Goal: Task Accomplishment & Management: Manage account settings

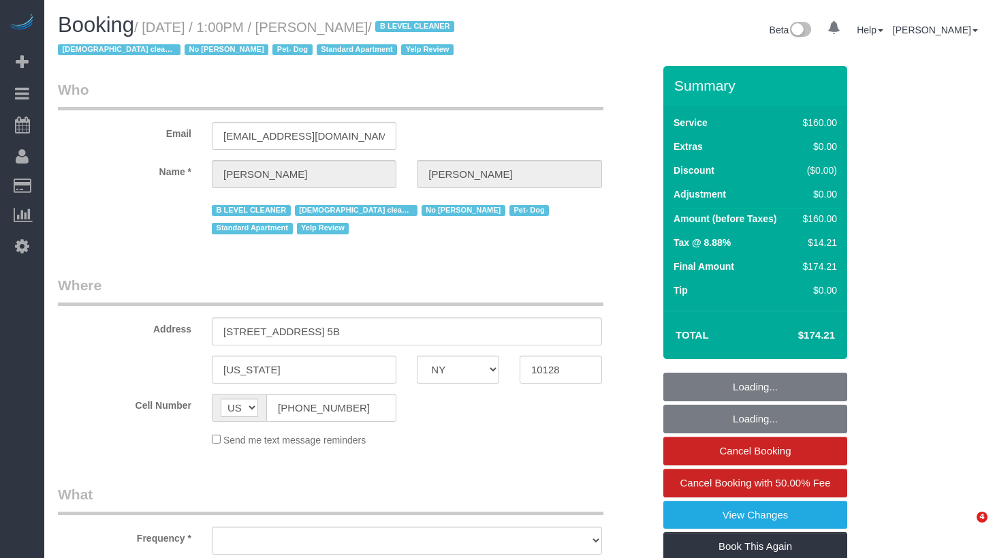
select select "NY"
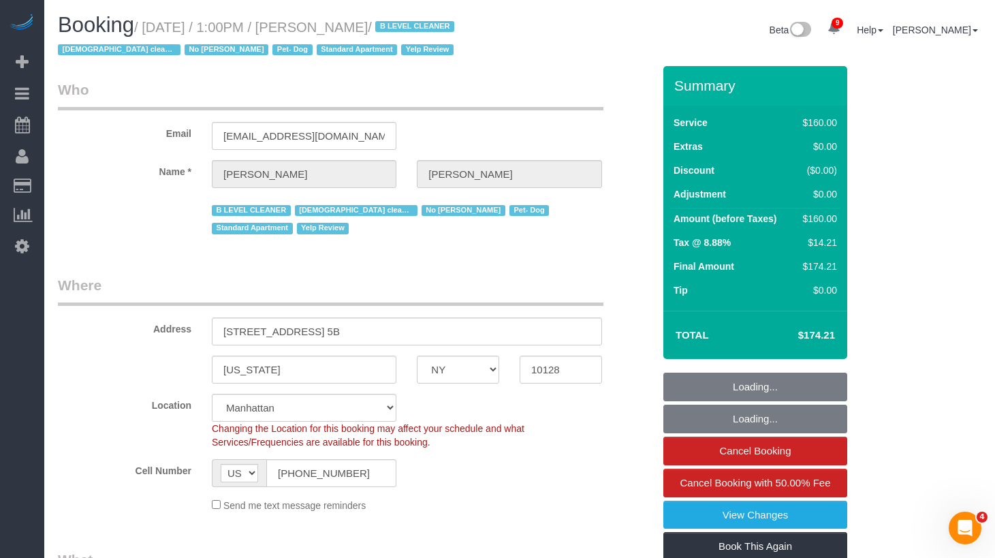
select select "object:856"
select select "string:stripe-pm_1RjheQ4VGloSiKo7tm9rNbR6"
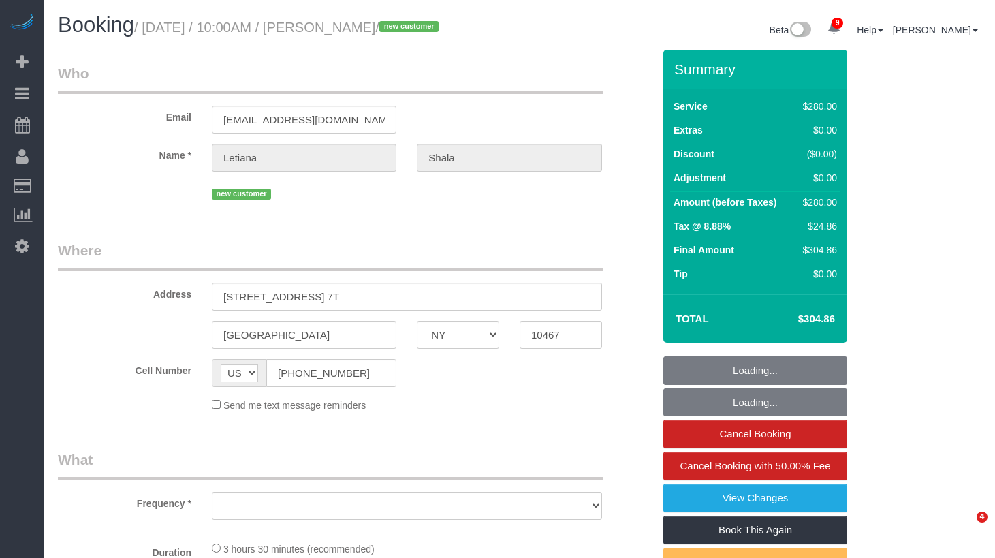
select select "NY"
select select "string:stripe-pm_1RzgpR4VGloSiKo7jOSi1bzp"
select select "210"
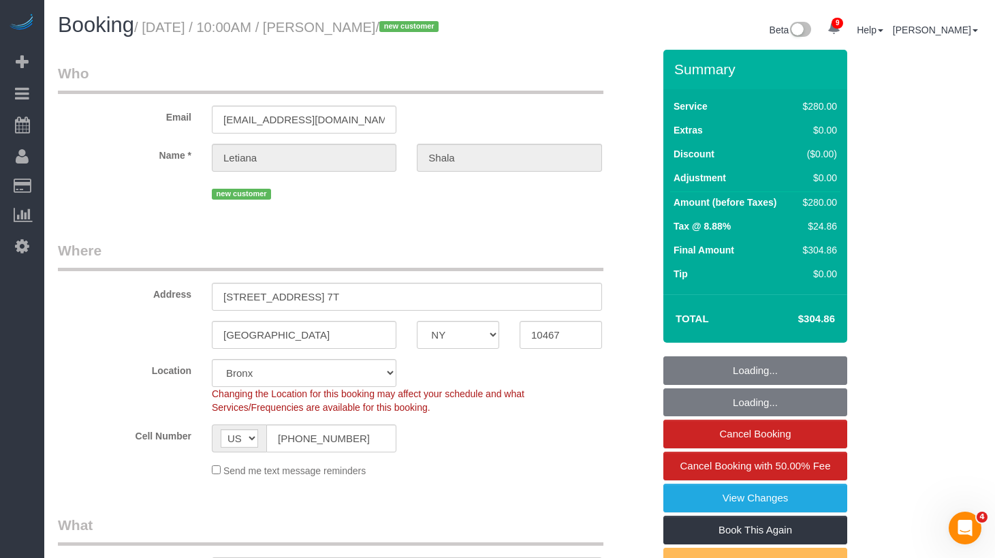
select select "object:836"
select select "spot1"
select select "object:1153"
select select "number:58"
select select "number:72"
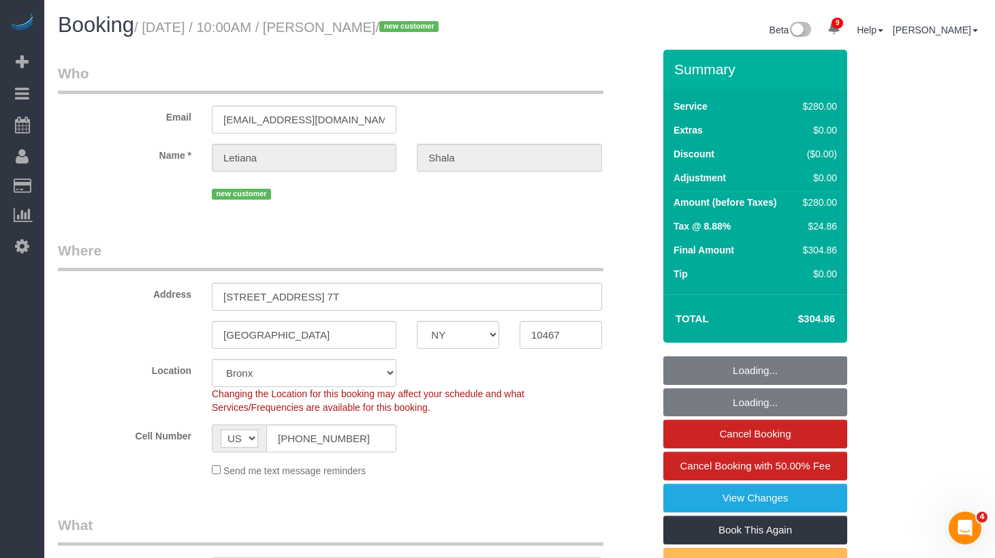
select select "number:15"
select select "number:5"
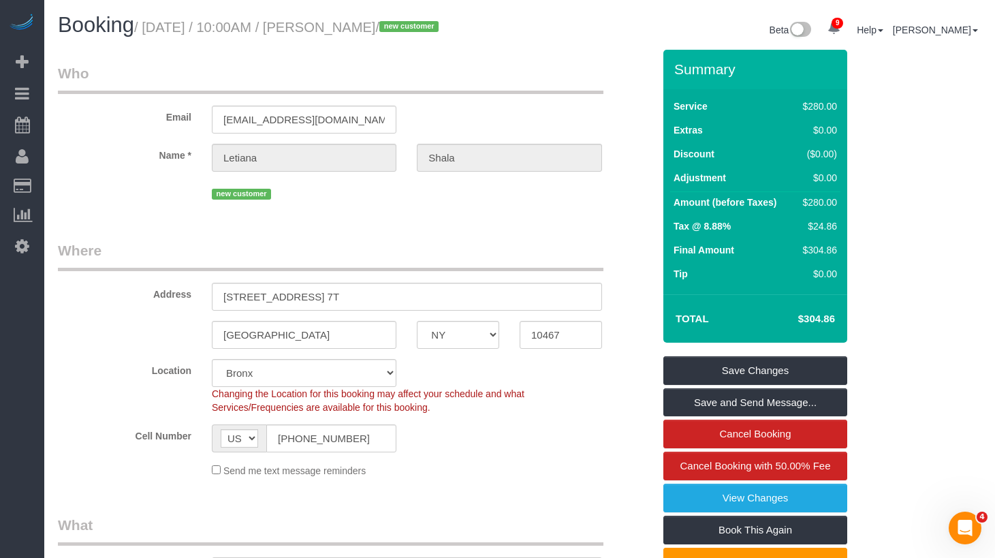
drag, startPoint x: 407, startPoint y: 56, endPoint x: 439, endPoint y: 30, distance: 41.2
click at [409, 37] on h1 "Booking / September 02, 2025 / 10:00AM / Letiana Shala / new customer" at bounding box center [284, 25] width 452 height 23
drag, startPoint x: 440, startPoint y: 25, endPoint x: 353, endPoint y: 29, distance: 86.6
click at [353, 29] on small "/ September 02, 2025 / 10:00AM / Letiana Shala / new customer" at bounding box center [288, 27] width 309 height 15
copy small "Letiana Shala"
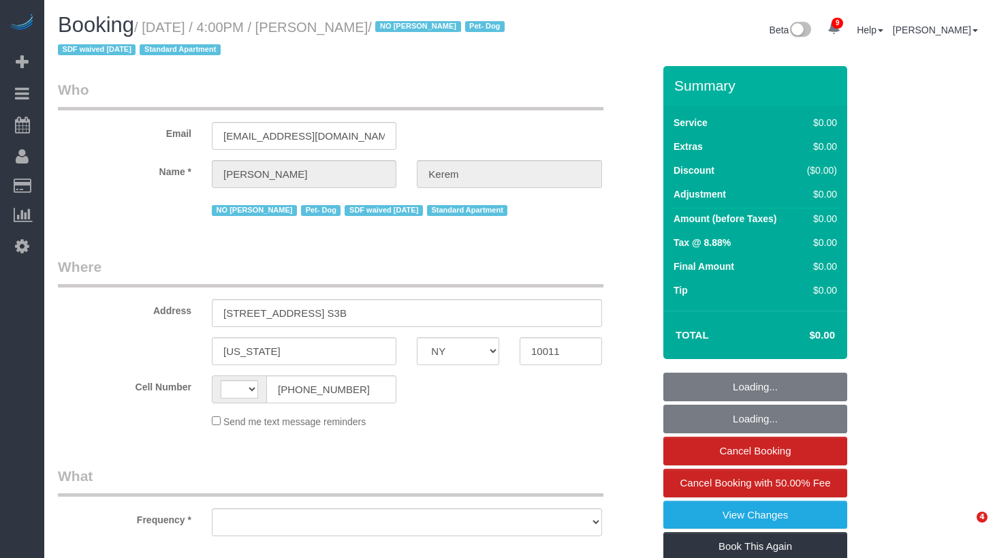
select select "NY"
select select "object:443"
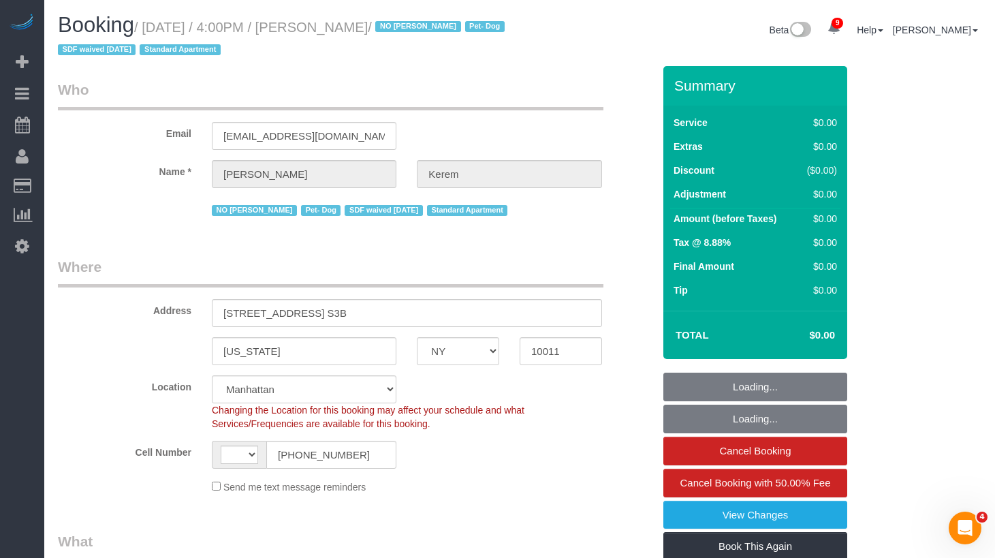
select select "string:[GEOGRAPHIC_DATA]"
select select "string:stripe-pm_1RSMK44VGloSiKo7GjZfo9Rp"
select select "number:64"
select select "number:78"
select select "number:13"
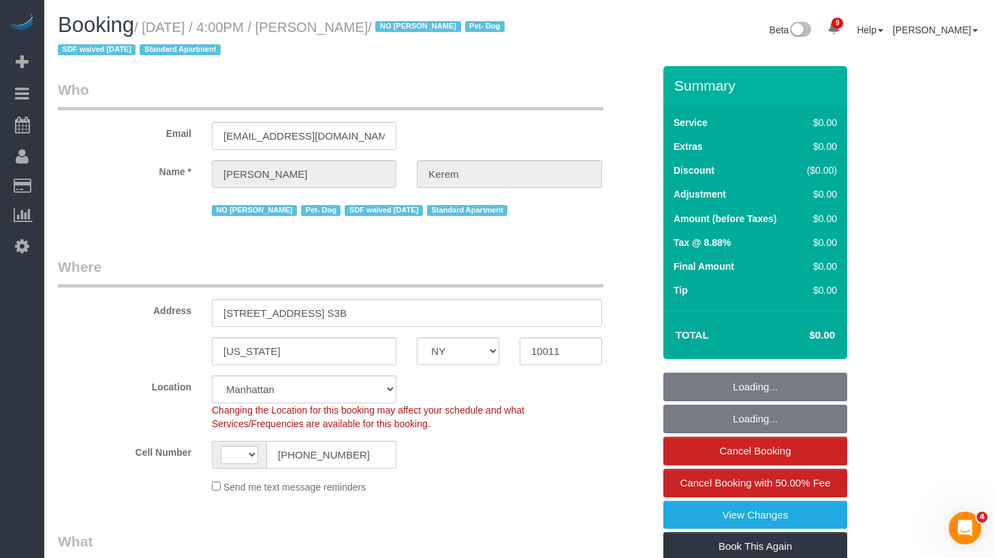
select select "number:5"
select select "object:884"
select select "spot1"
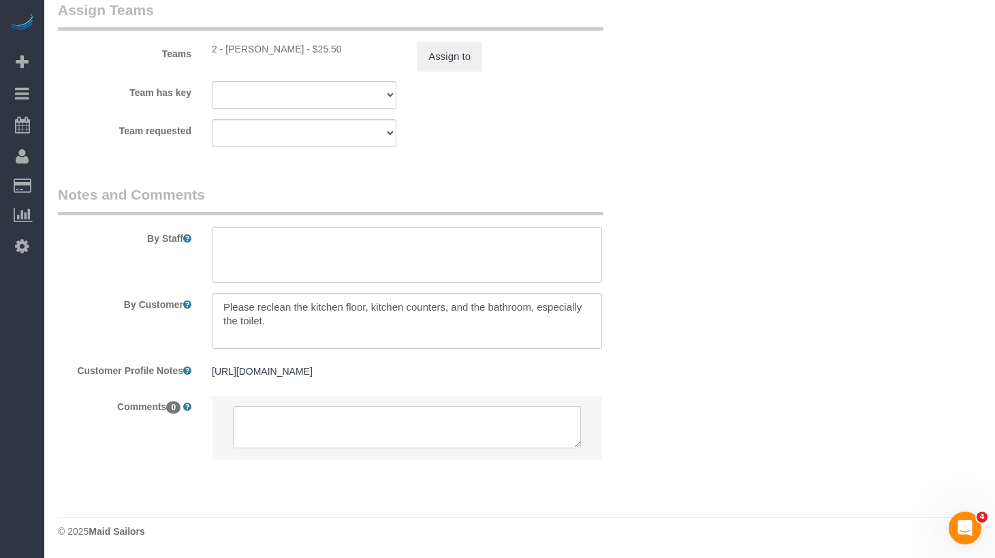
scroll to position [1509, 0]
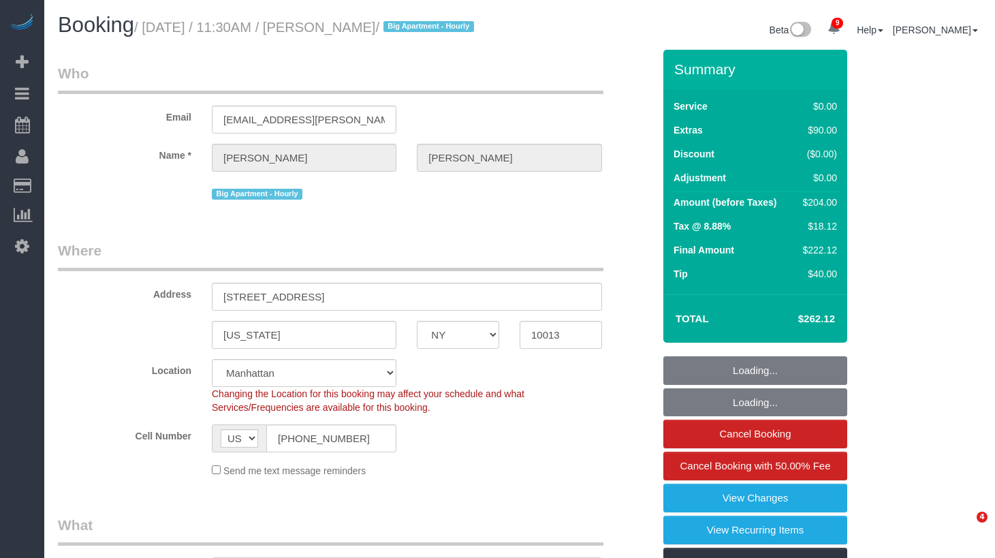
select select "NY"
select select "number:89"
select select "number:90"
select select "number:15"
select select "number:5"
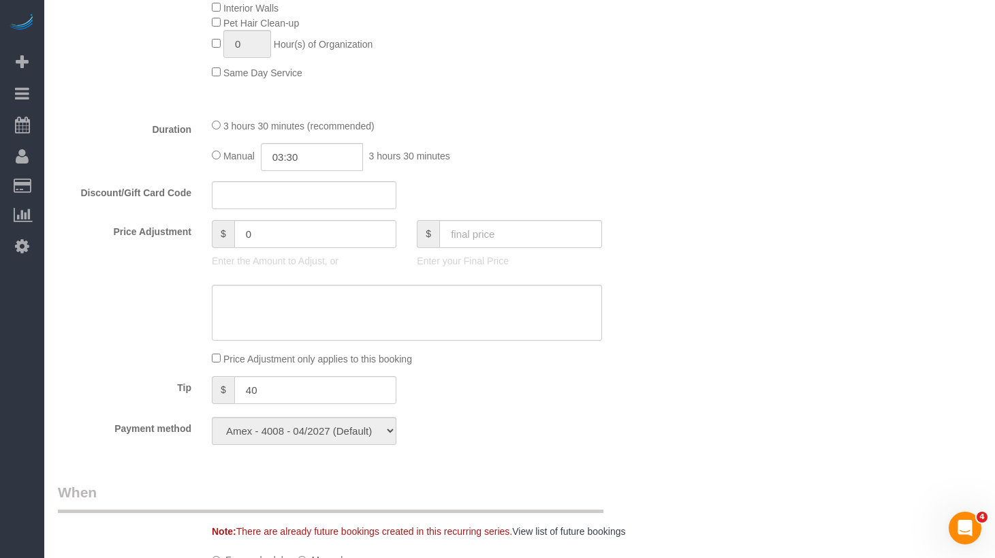
scroll to position [906, 0]
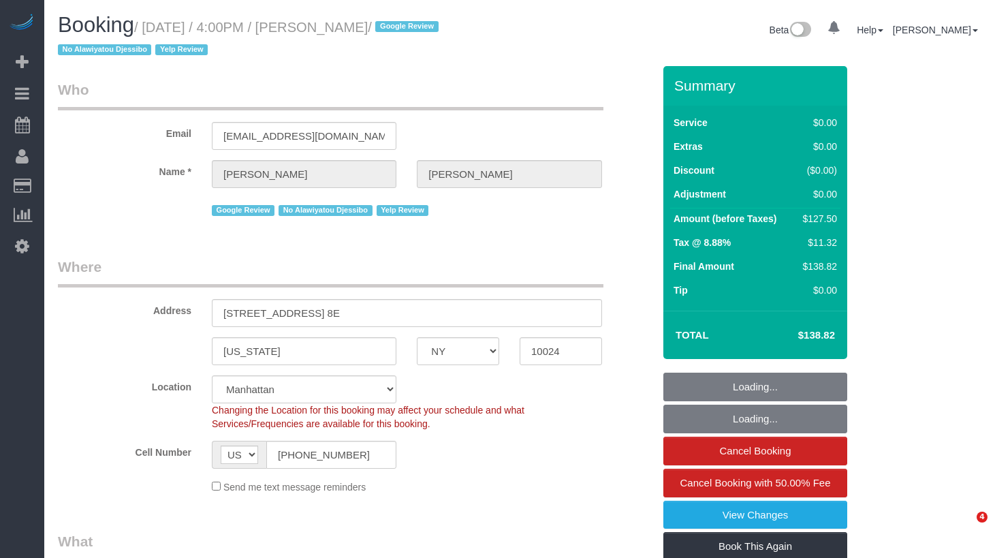
select select "NY"
select select "object:719"
select select "string:stripe-pm_1S2Jmi4VGloSiKo7dhJizWpP"
drag, startPoint x: 407, startPoint y: 59, endPoint x: 429, endPoint y: 37, distance: 31.3
click at [408, 58] on h1 "Booking / September 02, 2025 / 4:00PM / Mike Maguire / Google Review No Alawiya…" at bounding box center [284, 37] width 452 height 46
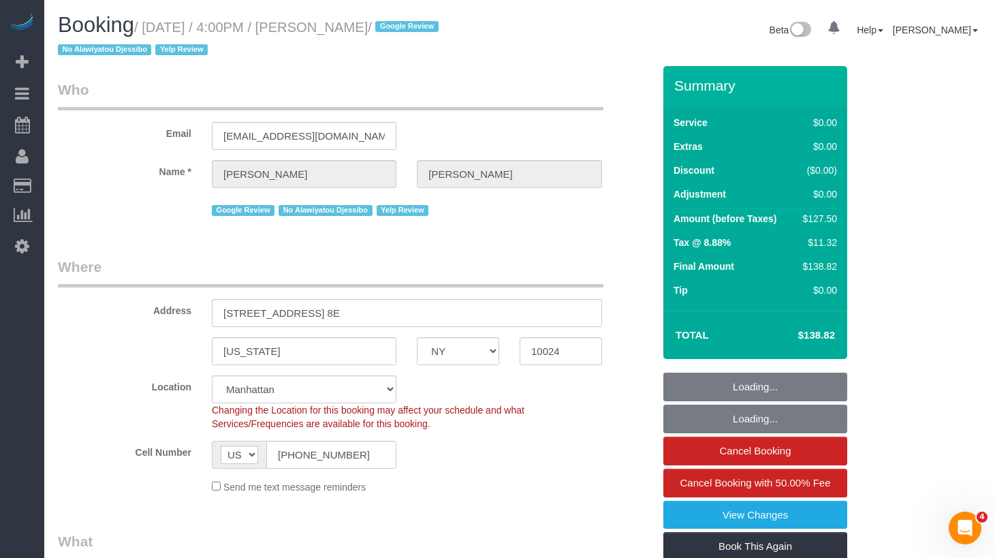
select select "1"
select select "spot1"
select select "number:89"
select select "number:90"
select select "number:15"
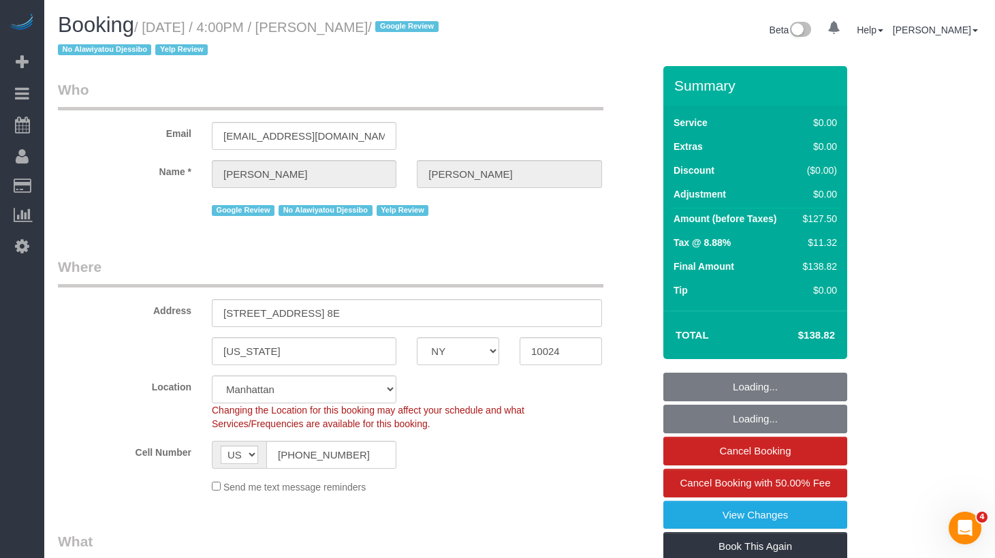
select select "number:5"
select select "number:21"
select select "object:1011"
select select "1"
drag, startPoint x: 431, startPoint y: 28, endPoint x: 355, endPoint y: 36, distance: 76.7
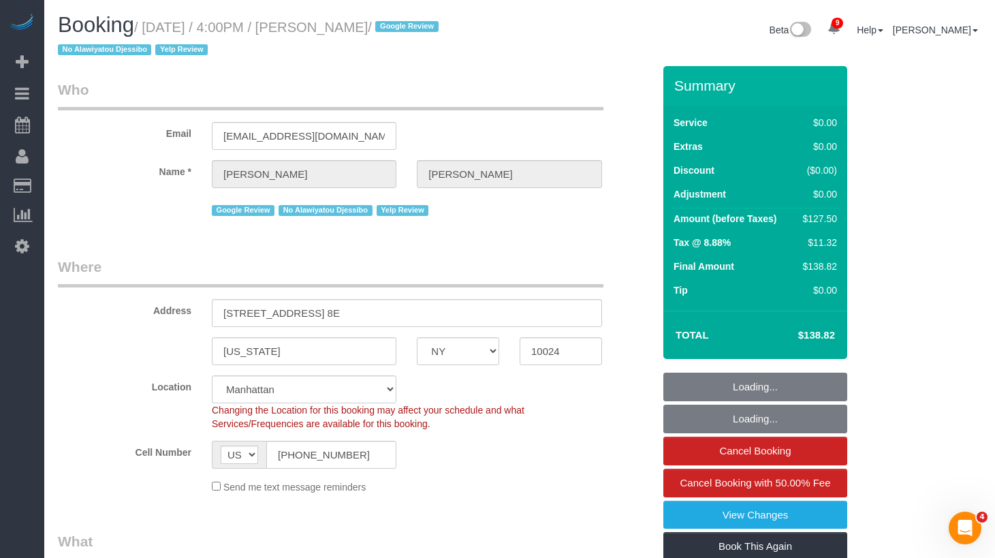
click at [355, 36] on h1 "Booking / September 02, 2025 / 4:00PM / Mike Maguire / Google Review No Alawiya…" at bounding box center [284, 37] width 452 height 46
copy small "Mike Maguire"
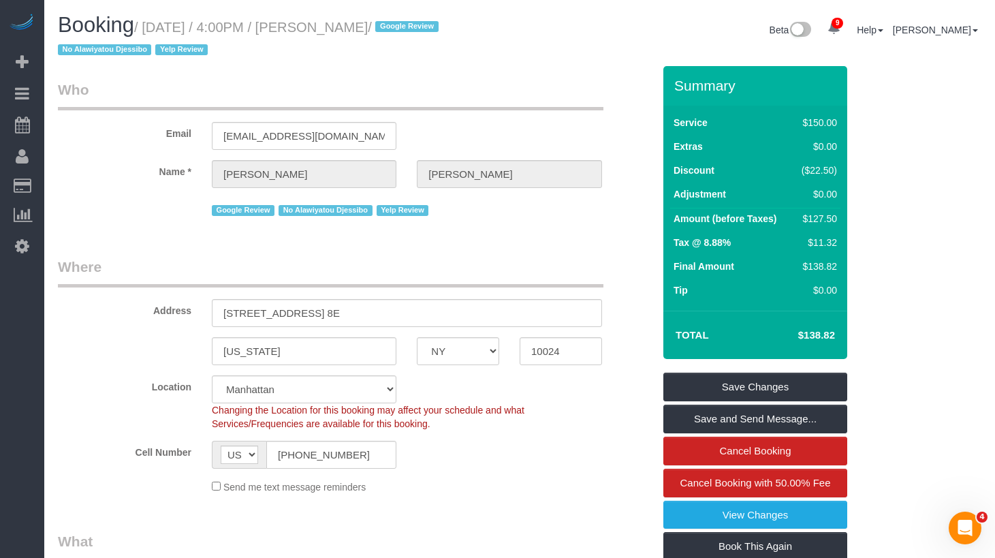
click at [392, 52] on h1 "Booking / September 02, 2025 / 4:00PM / Mike Maguire / Google Review No Alawiya…" at bounding box center [284, 37] width 452 height 46
click at [459, 98] on legend "Who" at bounding box center [331, 95] width 546 height 31
drag, startPoint x: 432, startPoint y: 29, endPoint x: 153, endPoint y: 29, distance: 279.2
click at [153, 29] on small "/ September 02, 2025 / 4:00PM / Mike Maguire / Google Review No Alawiyatou Djes…" at bounding box center [250, 39] width 385 height 38
copy small "September 02, 2025 / 4:00PM / Mike Maguire"
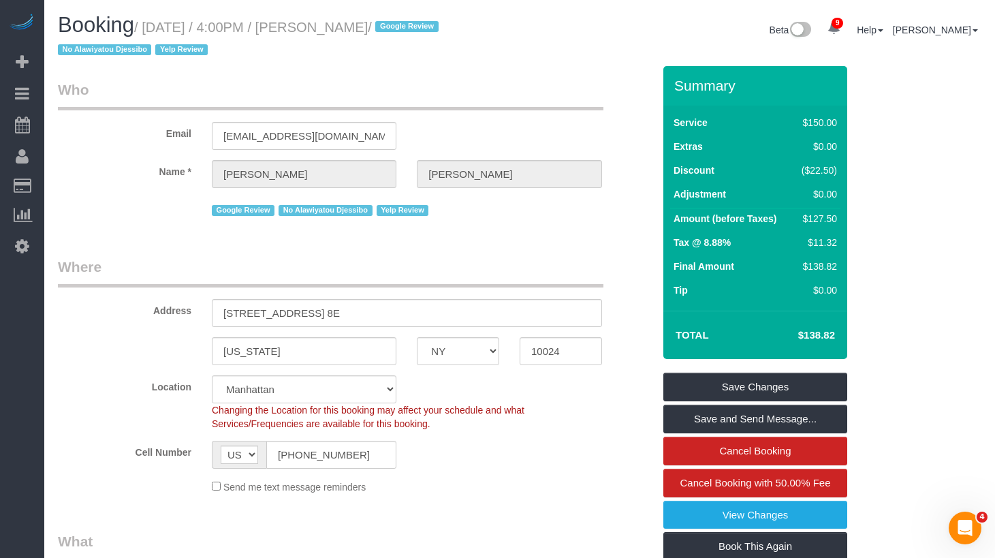
copy small "September 02, 2025 / 4:00PM / Mike Maguire"
click at [334, 441] on input "(646) 408-8053" at bounding box center [331, 455] width 130 height 28
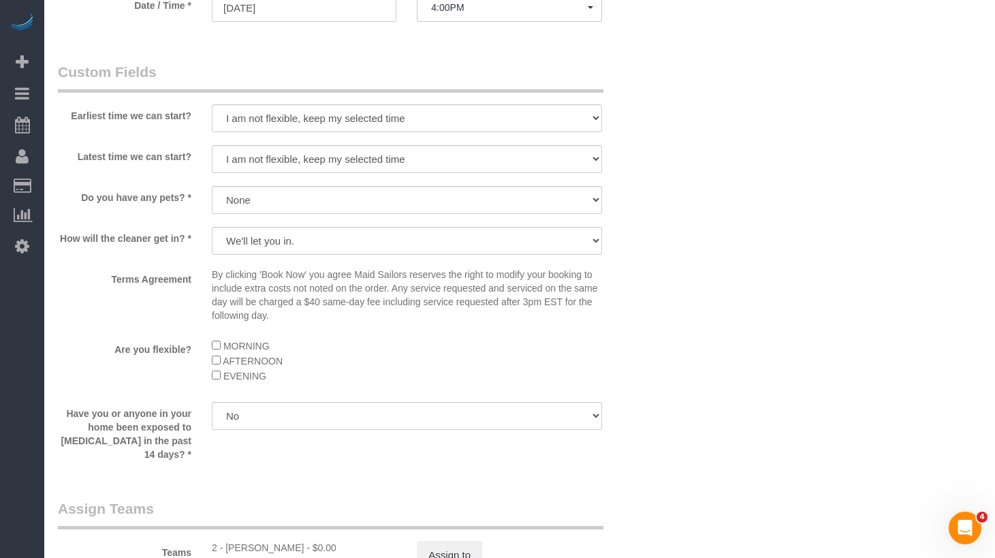
scroll to position [1940, 0]
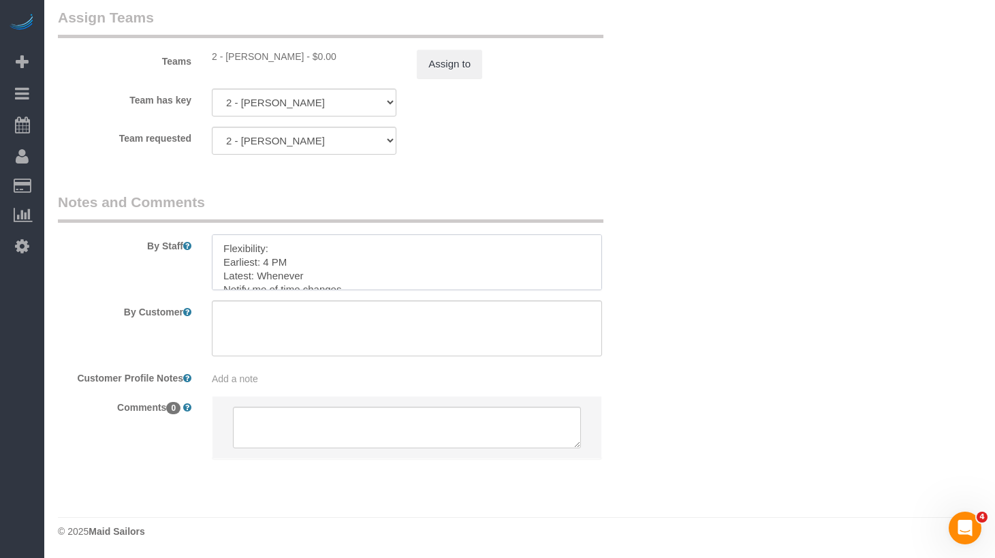
click at [317, 273] on textarea at bounding box center [407, 262] width 390 height 56
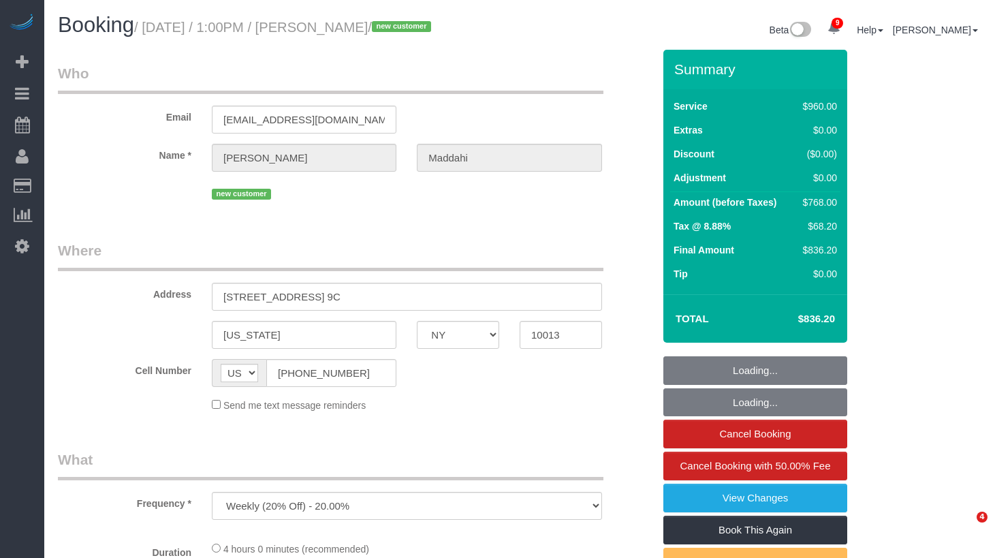
select select "NY"
select select "number:89"
select select "number:90"
select select "number:13"
select select "number:5"
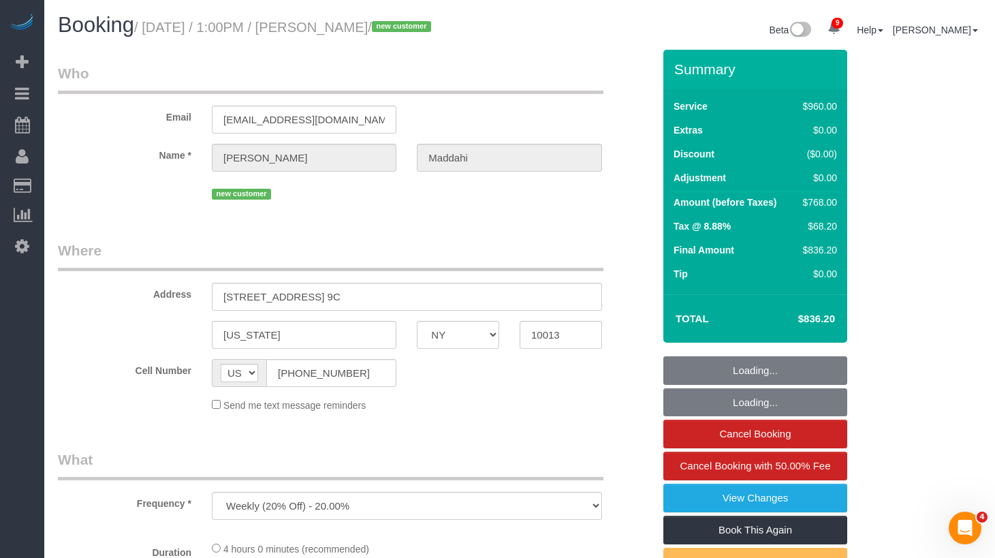
select select "string:stripe-pm_1S2zVL4VGloSiKo7eBxNEqnQ"
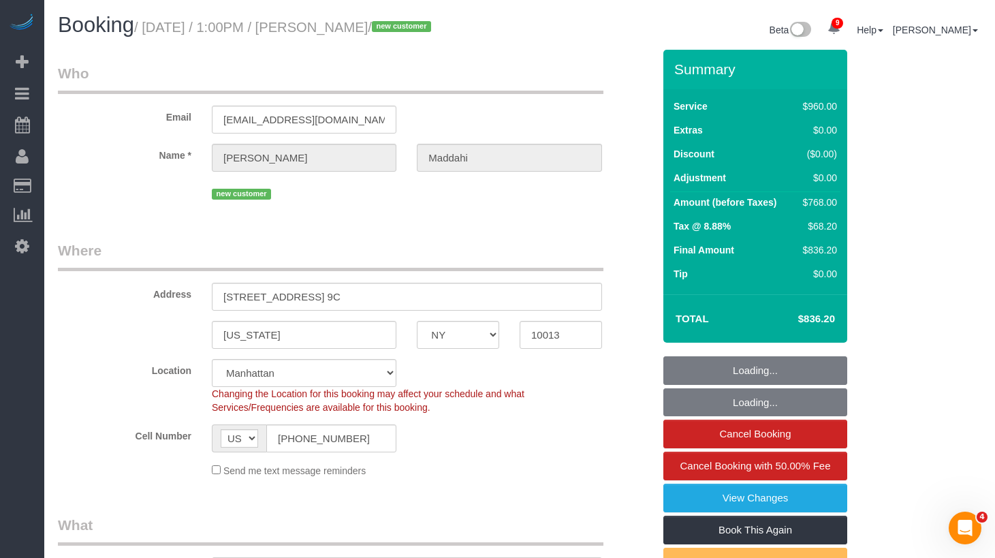
select select "3"
select select "240"
select select "spot1"
select select "object:1380"
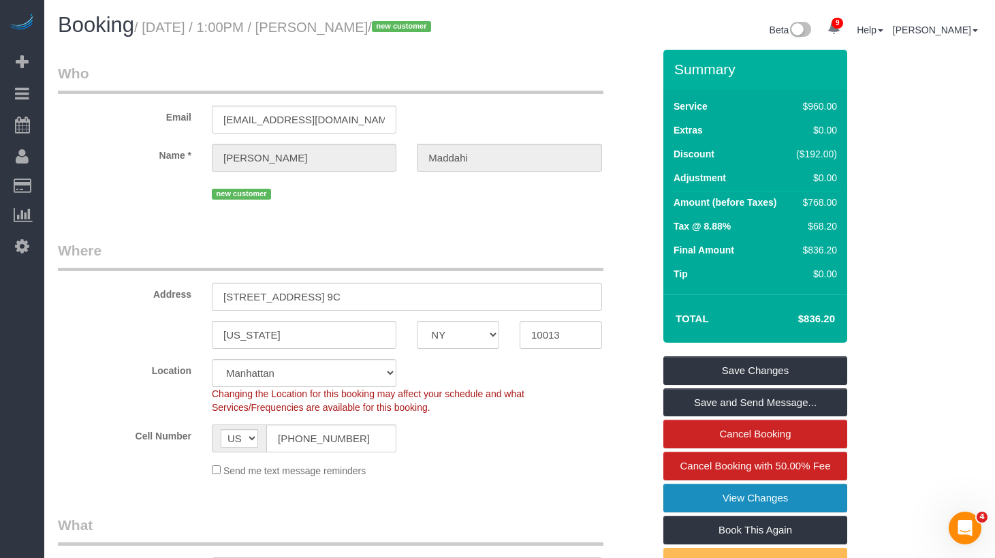
click at [753, 512] on link "View Changes" at bounding box center [755, 498] width 184 height 29
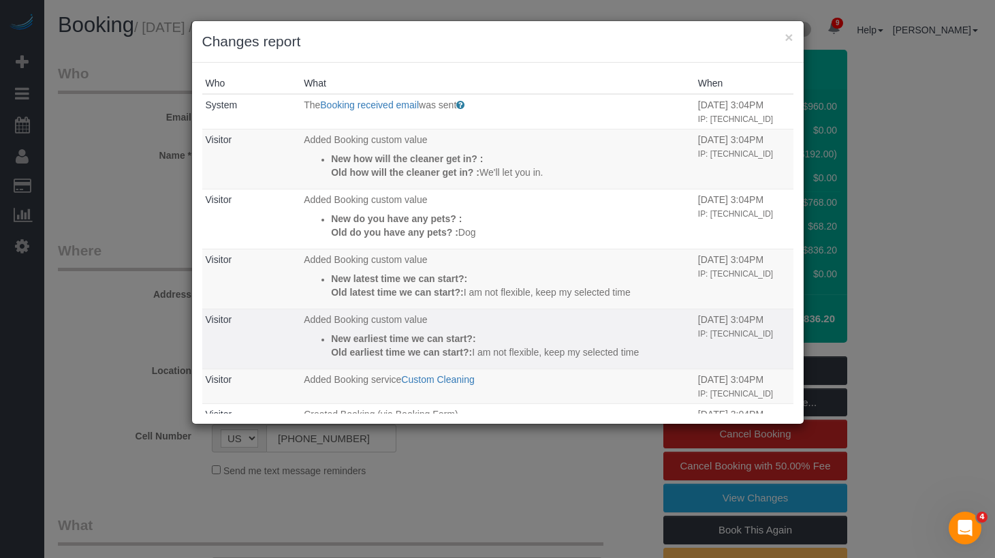
scroll to position [57, 0]
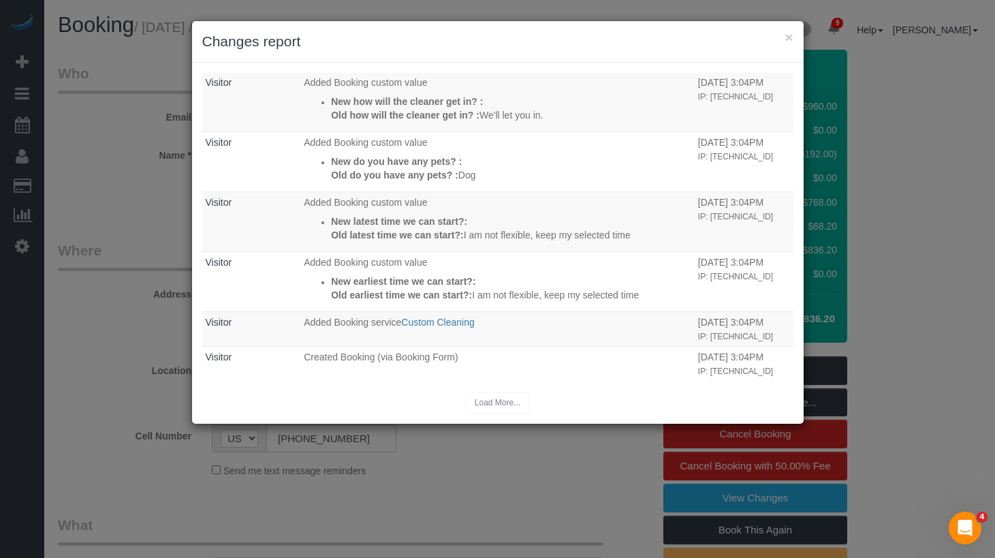
click at [793, 35] on div "× Changes report" at bounding box center [498, 42] width 612 height 42
click at [794, 41] on div "× Changes report" at bounding box center [498, 42] width 612 height 42
click at [792, 40] on button "×" at bounding box center [789, 37] width 8 height 14
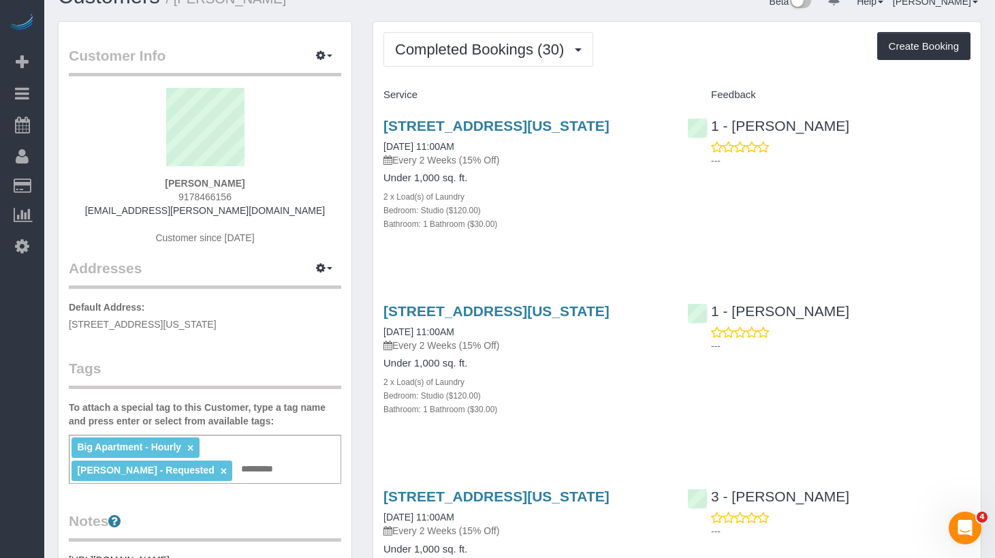
scroll to position [33, 0]
